Goal: Information Seeking & Learning: Find specific page/section

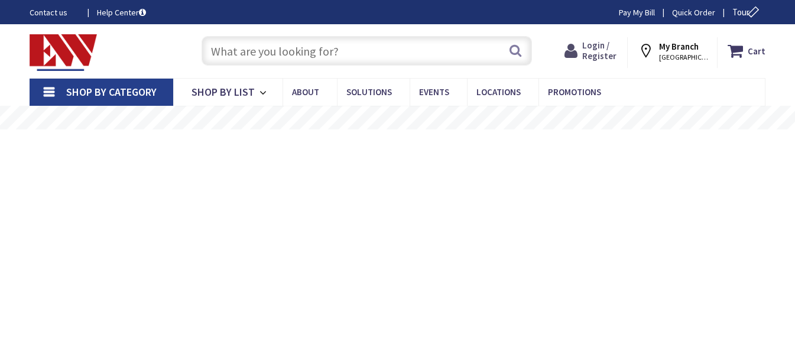
click at [608, 47] on span "Login / Register" at bounding box center [599, 51] width 34 height 22
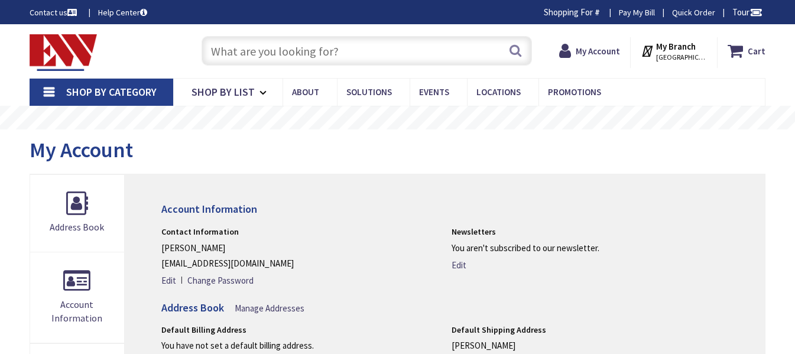
click at [336, 53] on input "text" at bounding box center [367, 51] width 330 height 30
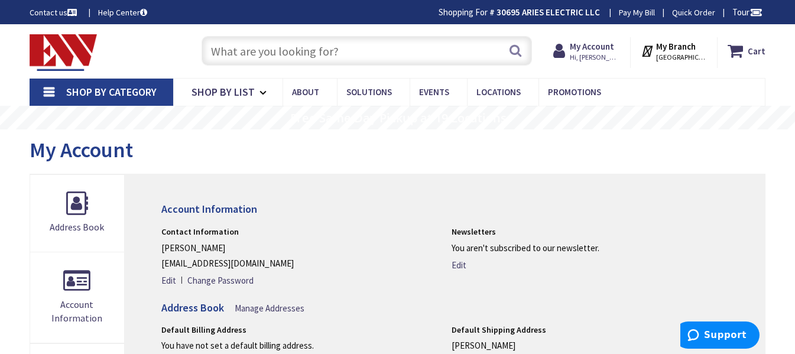
type input "2"
click at [87, 91] on span "Shop By Category" at bounding box center [111, 92] width 90 height 14
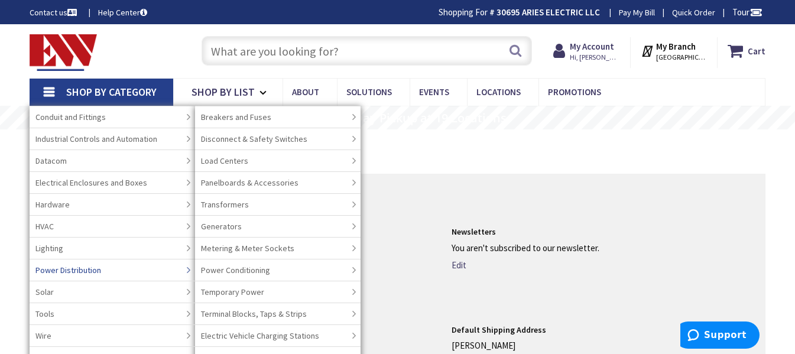
click at [125, 271] on link "Power Distribution" at bounding box center [112, 270] width 165 height 22
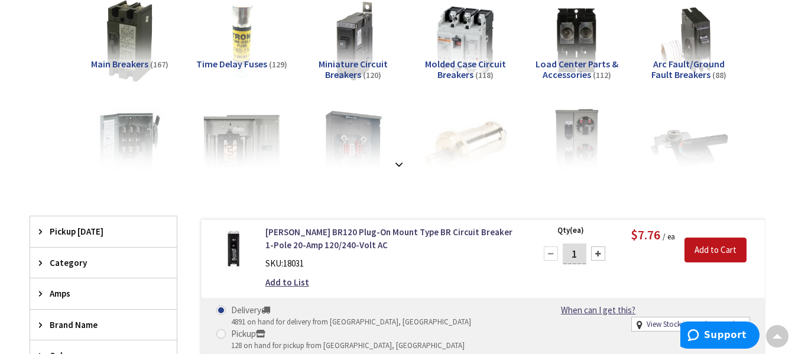
scroll to position [236, 0]
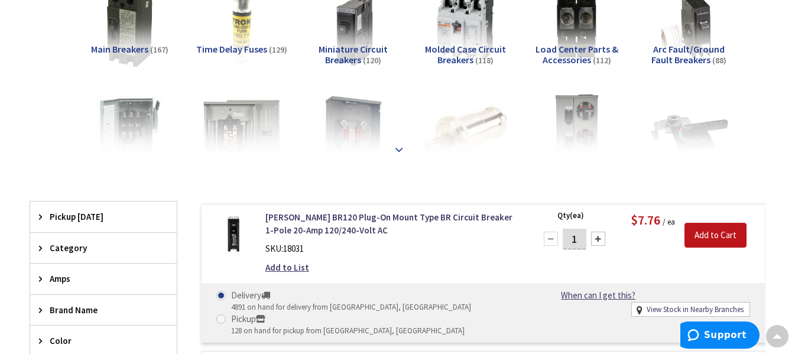
click at [401, 149] on strong at bounding box center [399, 149] width 14 height 13
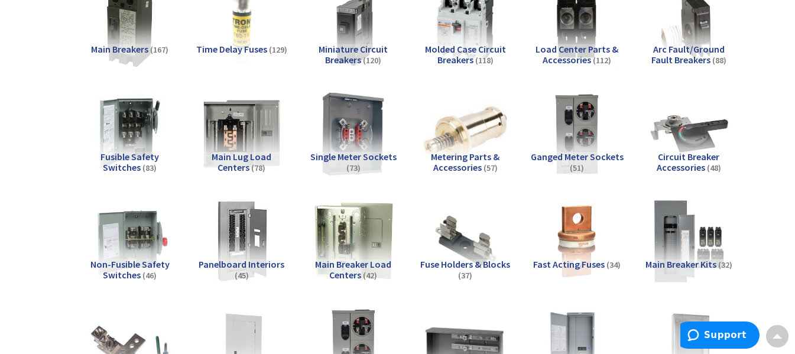
click at [366, 139] on img at bounding box center [353, 134] width 92 height 92
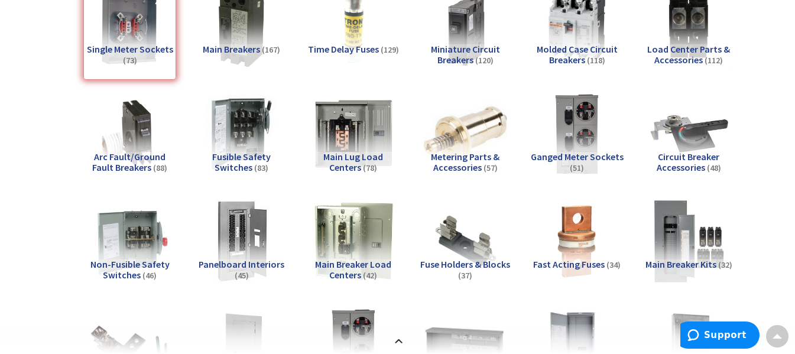
scroll to position [1213, 0]
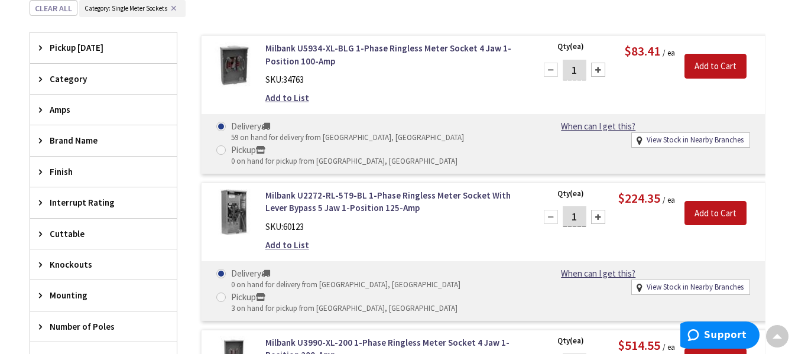
click at [95, 102] on div "Amps" at bounding box center [103, 110] width 147 height 30
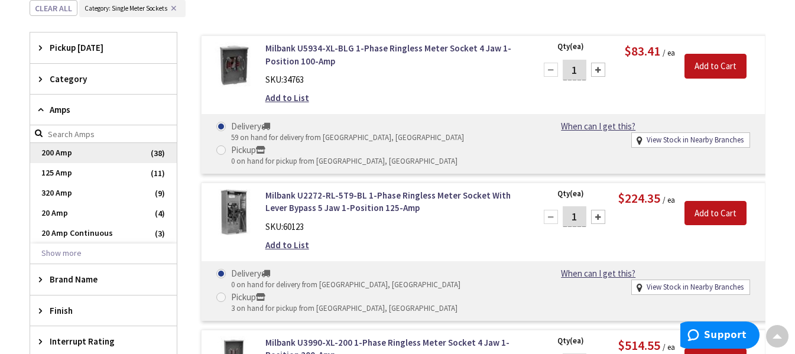
click at [116, 155] on span "200 Amp" at bounding box center [103, 153] width 147 height 20
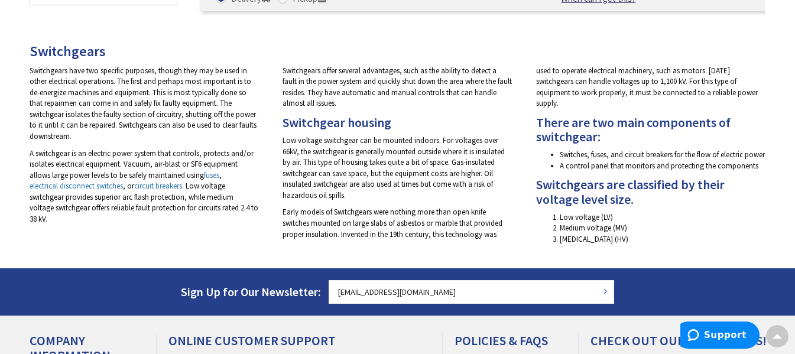
scroll to position [675, 0]
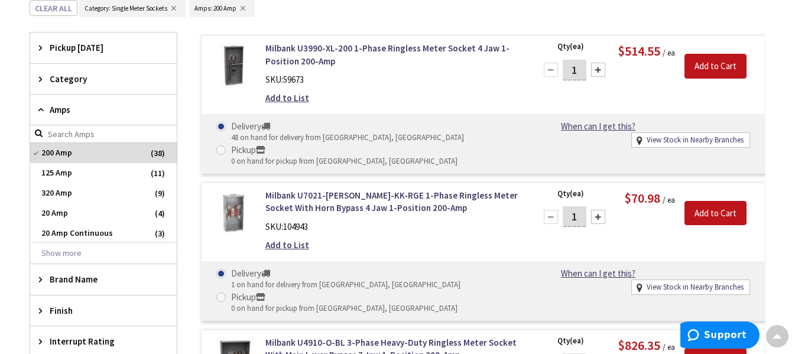
click at [111, 80] on span "Category" at bounding box center [98, 79] width 96 height 12
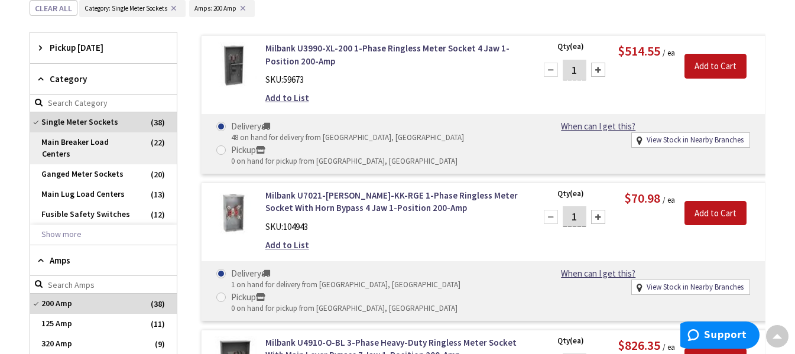
click at [118, 145] on span "Main Breaker Load Centers" at bounding box center [103, 148] width 147 height 32
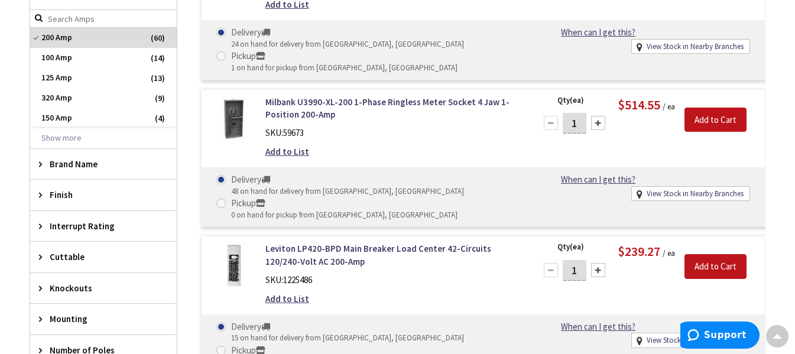
scroll to position [956, 0]
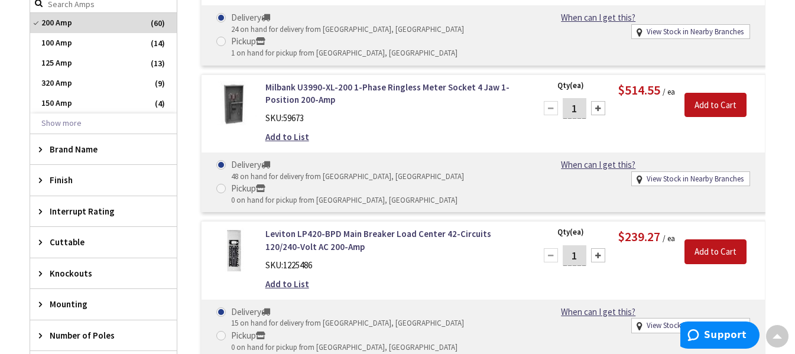
click at [131, 165] on div "Finish" at bounding box center [103, 180] width 147 height 30
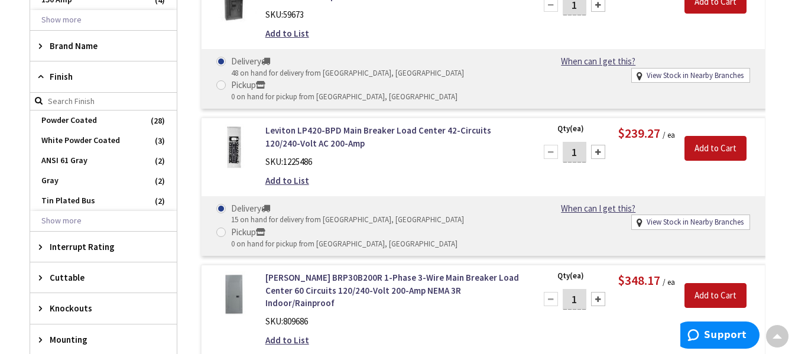
scroll to position [1133, 0]
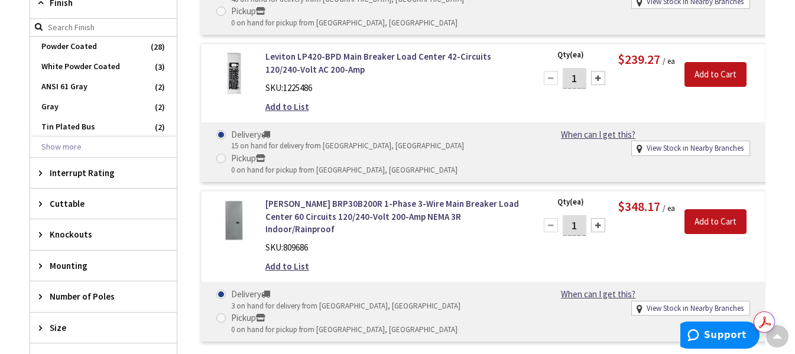
click at [126, 228] on span "Knockouts" at bounding box center [98, 234] width 96 height 12
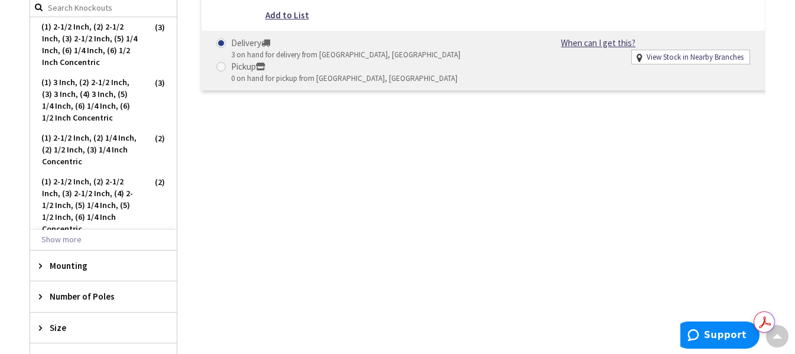
scroll to position [1236, 0]
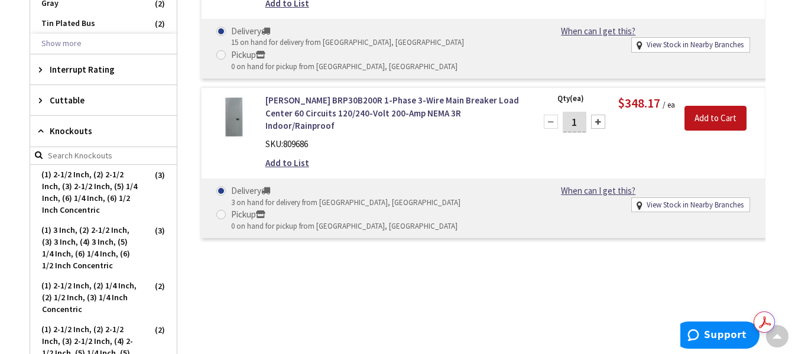
click at [129, 125] on span "Knockouts" at bounding box center [98, 131] width 96 height 12
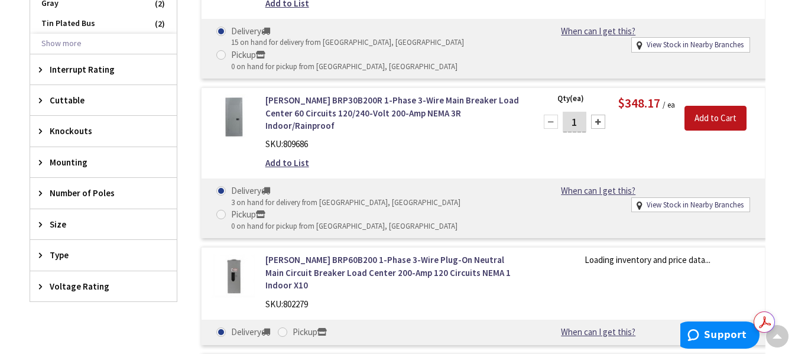
click at [119, 156] on span "Mounting" at bounding box center [98, 162] width 96 height 12
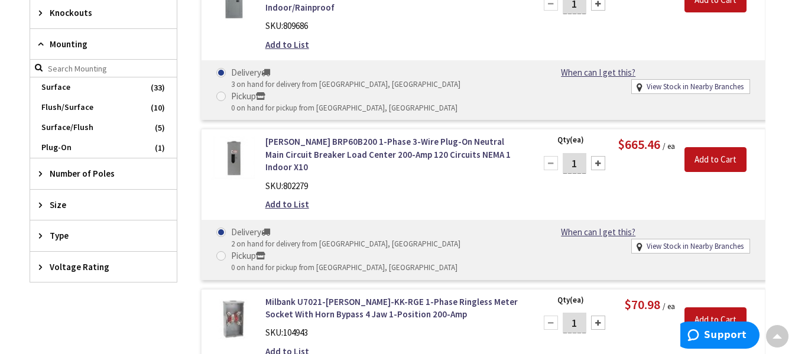
scroll to position [1384, 0]
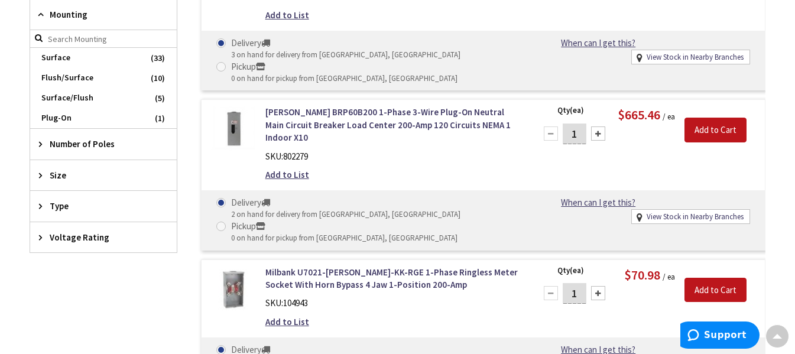
click at [132, 143] on div "Number of Poles" at bounding box center [103, 144] width 147 height 30
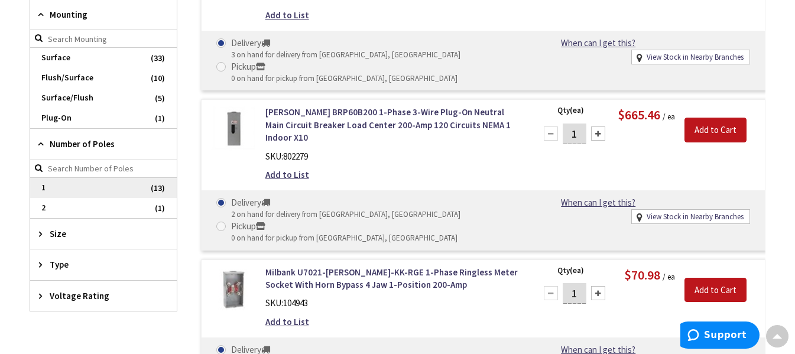
click at [125, 178] on span "1" at bounding box center [103, 188] width 147 height 20
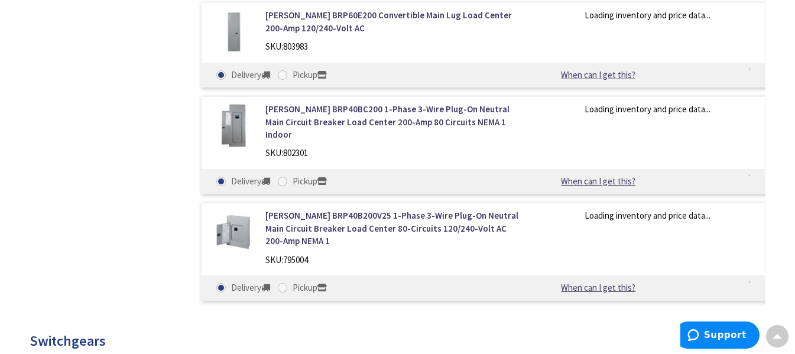
scroll to position [890, 0]
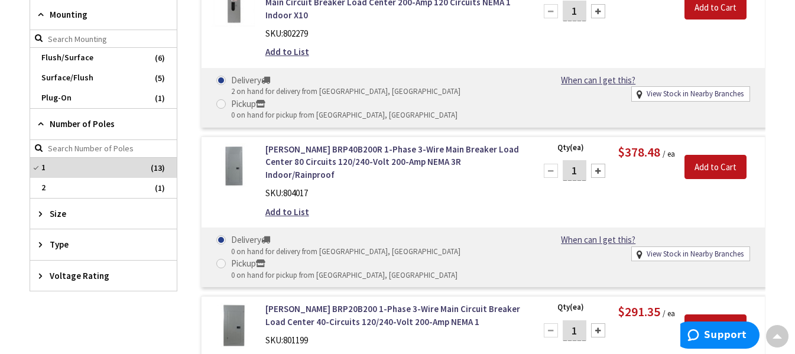
click at [122, 207] on span "Size" at bounding box center [98, 213] width 96 height 12
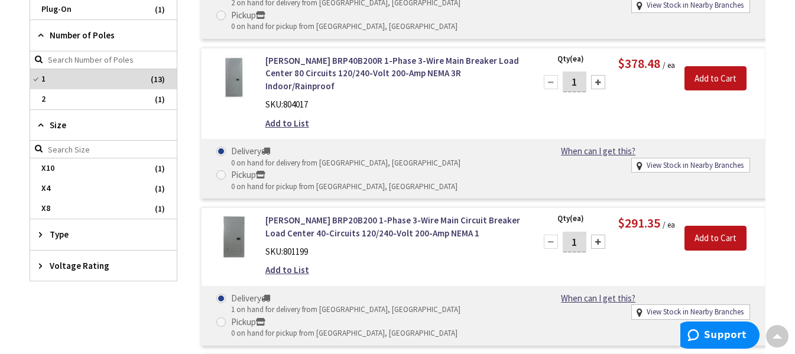
scroll to position [994, 0]
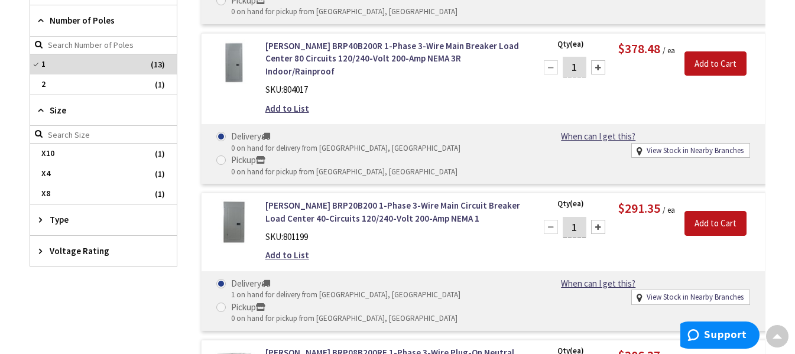
click at [124, 213] on span "Type" at bounding box center [98, 219] width 96 height 12
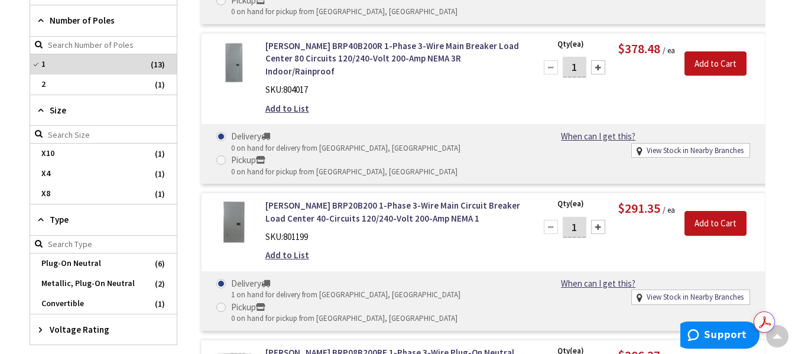
click at [4, 227] on main "Back Power Distribution View Subcategories Main Breaker Load Centers (13) Singl…" at bounding box center [397, 84] width 795 height 1812
click at [11, 226] on main "Back Power Distribution View Subcategories Main Breaker Load Centers (13) Singl…" at bounding box center [397, 84] width 795 height 1812
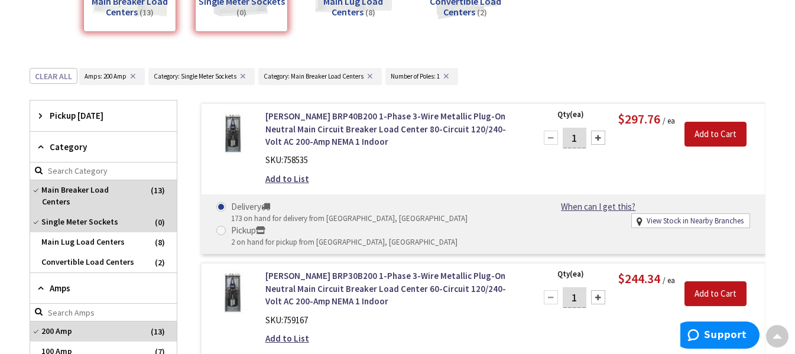
scroll to position [225, 0]
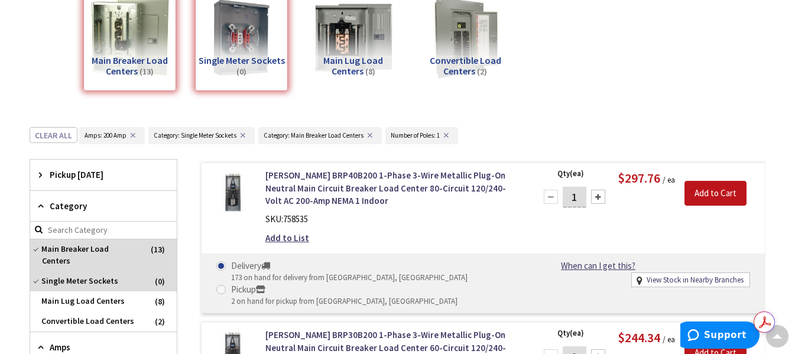
click at [255, 62] on div "Single Meter Sockets (0)" at bounding box center [241, 43] width 93 height 95
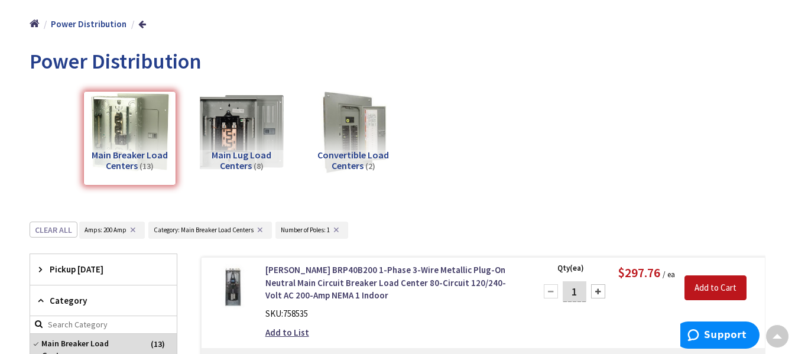
scroll to position [116, 0]
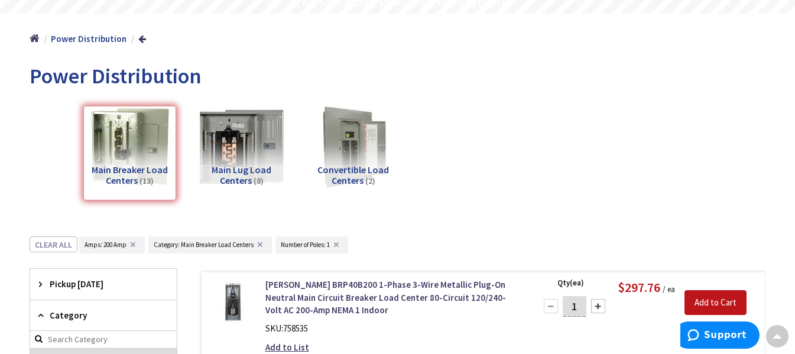
click at [243, 157] on img at bounding box center [242, 147] width 92 height 92
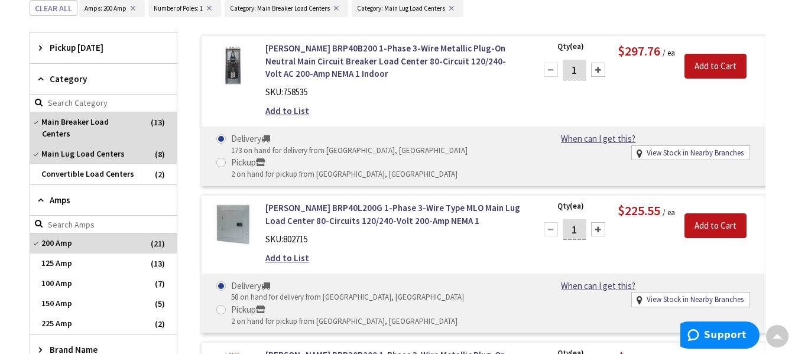
scroll to position [131, 0]
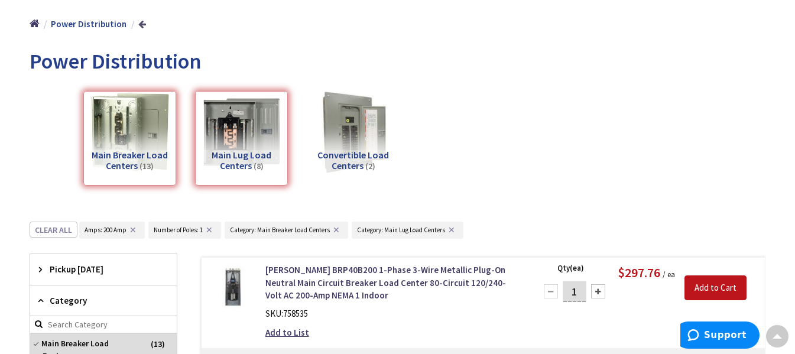
click at [138, 24] on link at bounding box center [142, 24] width 8 height 9
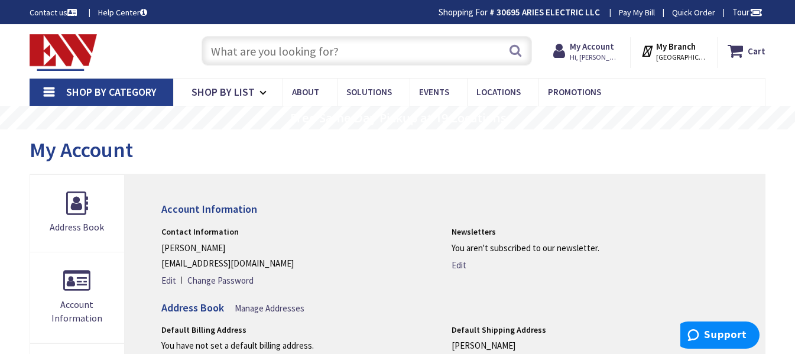
click at [112, 89] on span "Shop By Category" at bounding box center [111, 92] width 90 height 14
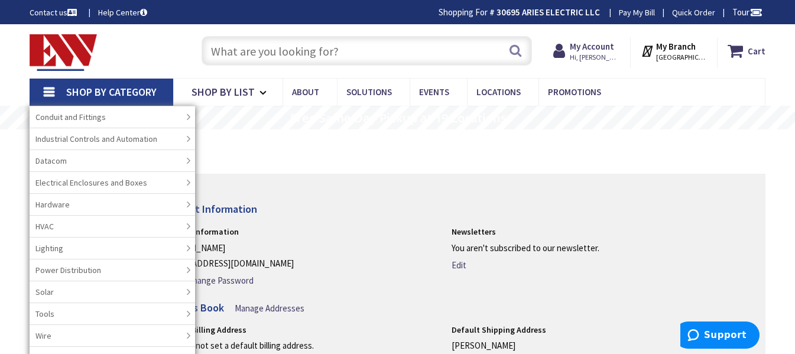
click at [229, 48] on input "text" at bounding box center [367, 51] width 330 height 30
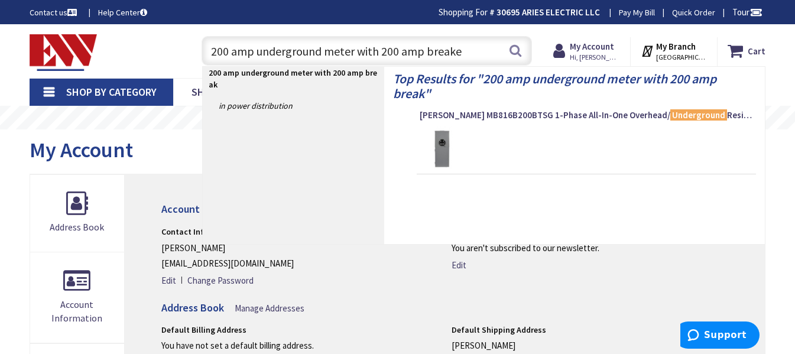
type input "200 amp underground meter with 200 amp breaker"
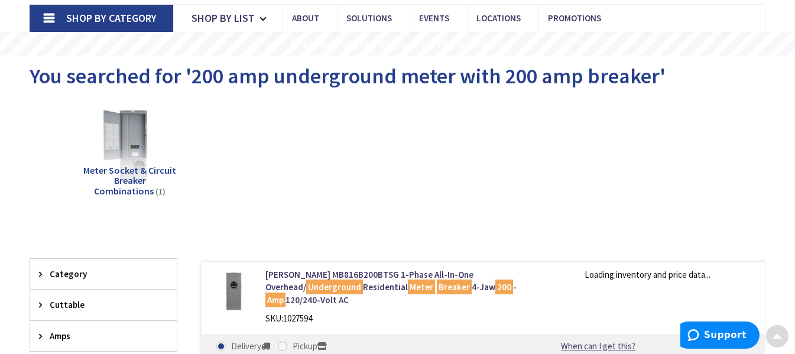
scroll to position [222, 0]
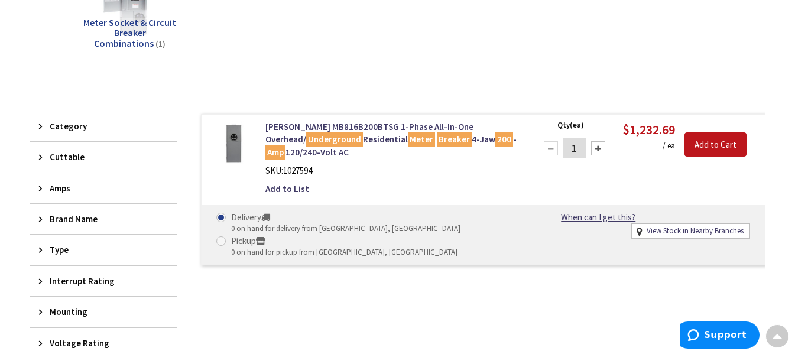
click at [232, 139] on img at bounding box center [233, 144] width 46 height 46
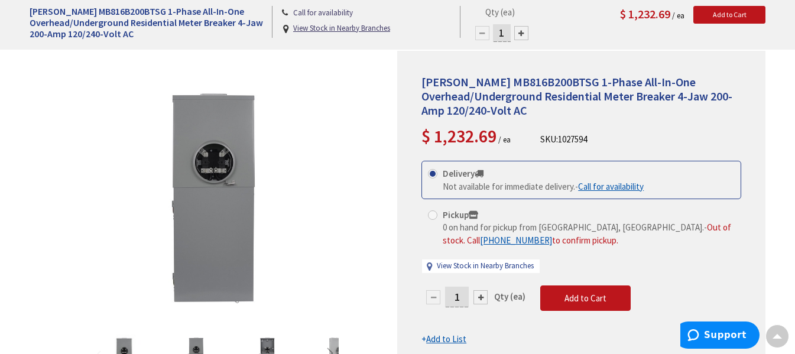
scroll to position [266, 0]
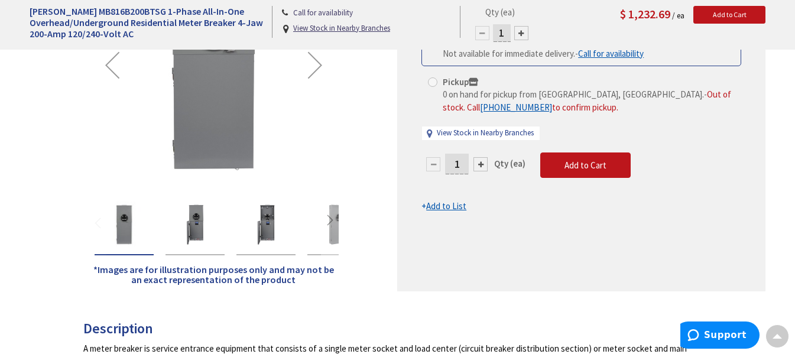
click at [270, 209] on img "Eaton MB816B200BTSG 1-Phase All-In-One Overhead/Underground Residential Meter B…" at bounding box center [265, 224] width 47 height 47
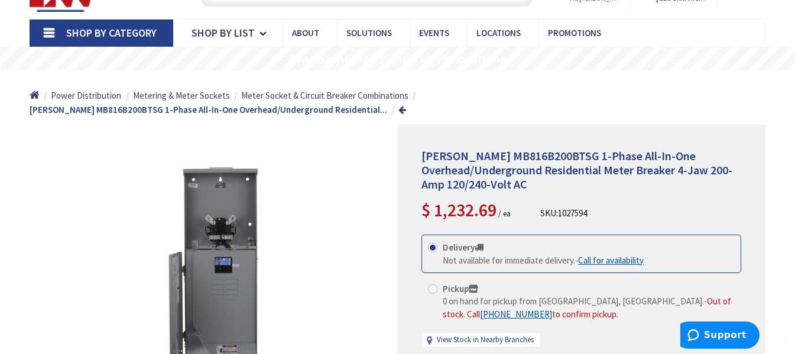
scroll to position [0, 0]
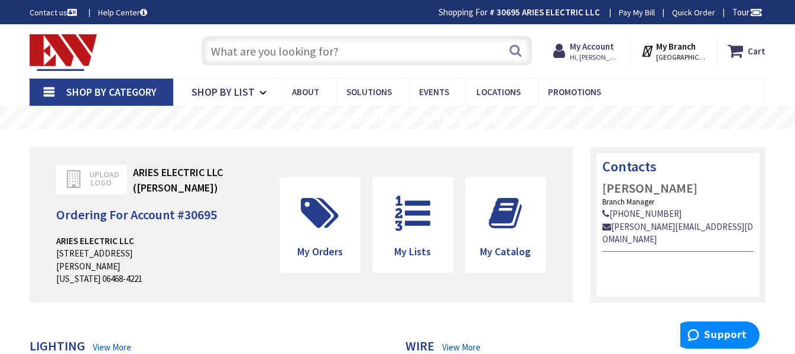
click at [311, 56] on input "text" at bounding box center [367, 51] width 330 height 30
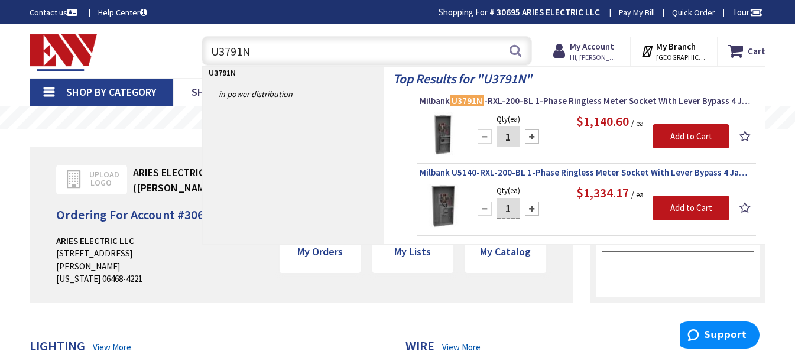
type input "U3791N"
click at [554, 174] on span "Milbank U5140-RXL-200-BL 1-Phase Ringless Meter Socket With Lever Bypass 4 Jaw …" at bounding box center [586, 173] width 333 height 12
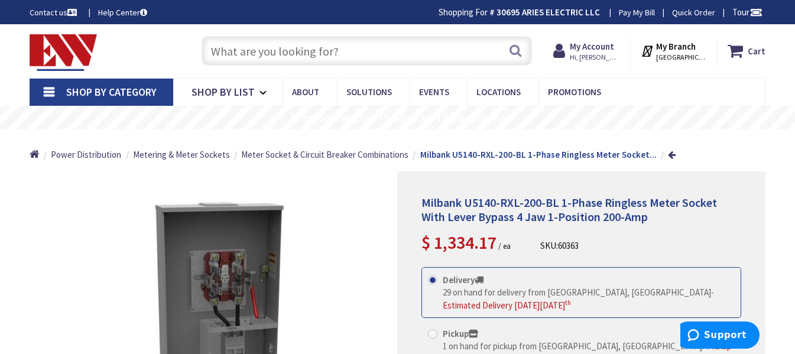
click at [343, 53] on input "text" at bounding box center [367, 51] width 330 height 30
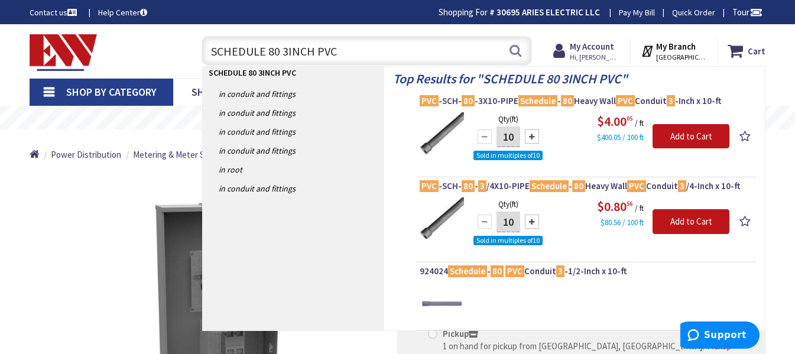
drag, startPoint x: 303, startPoint y: 54, endPoint x: 104, endPoint y: 58, distance: 199.2
click at [108, 58] on div "Toggle Nav SCHEDULE 80 3INCH PVC SCHEDULE 80 3INCH PVC Search Cart My Cart Close" at bounding box center [398, 51] width 754 height 40
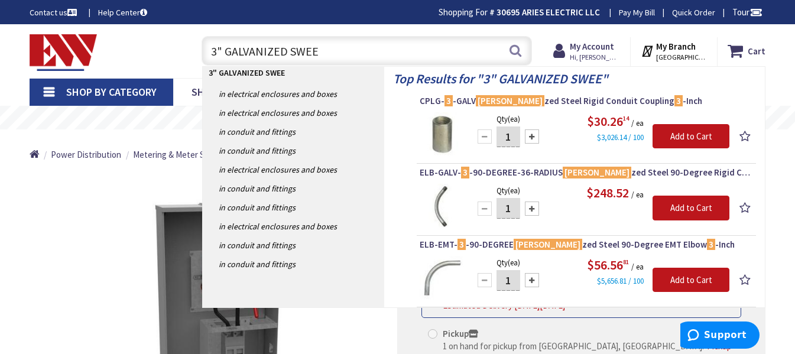
type input "3" GALVANIZED SWEEP"
